Goal: Navigation & Orientation: Find specific page/section

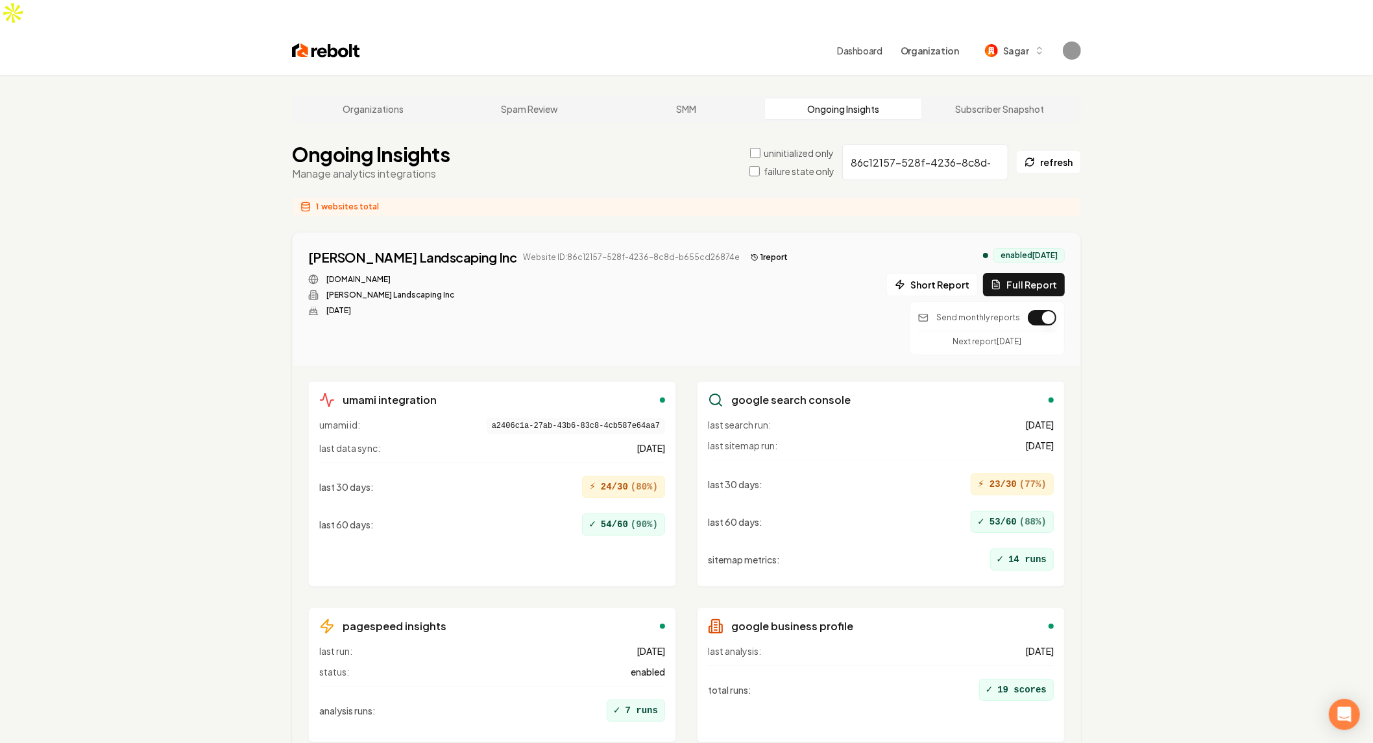
click at [965, 144] on input "86c12157-528f-4236-8c8d-b655cd26874e" at bounding box center [925, 162] width 166 height 36
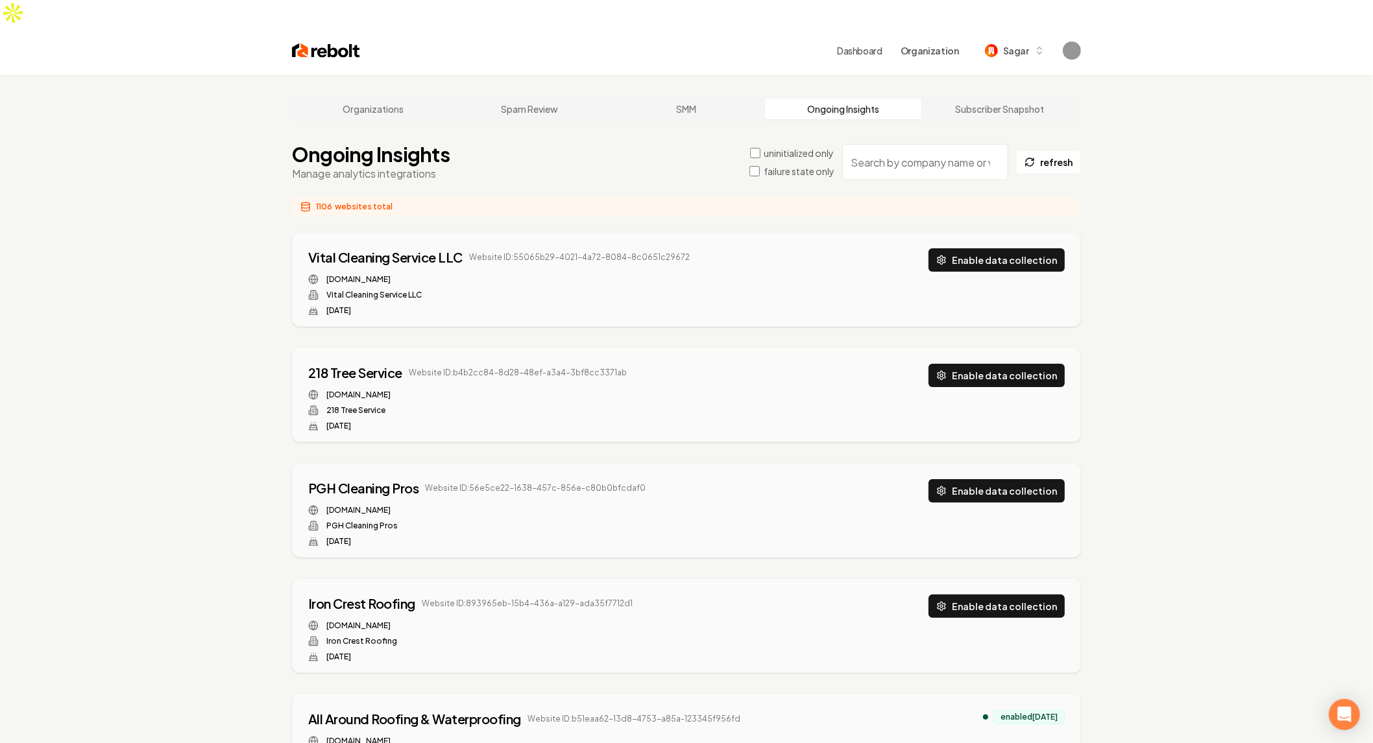
drag, startPoint x: 1138, startPoint y: 188, endPoint x: 1149, endPoint y: 196, distance: 13.0
drag, startPoint x: 210, startPoint y: 133, endPoint x: 270, endPoint y: 0, distance: 146.0
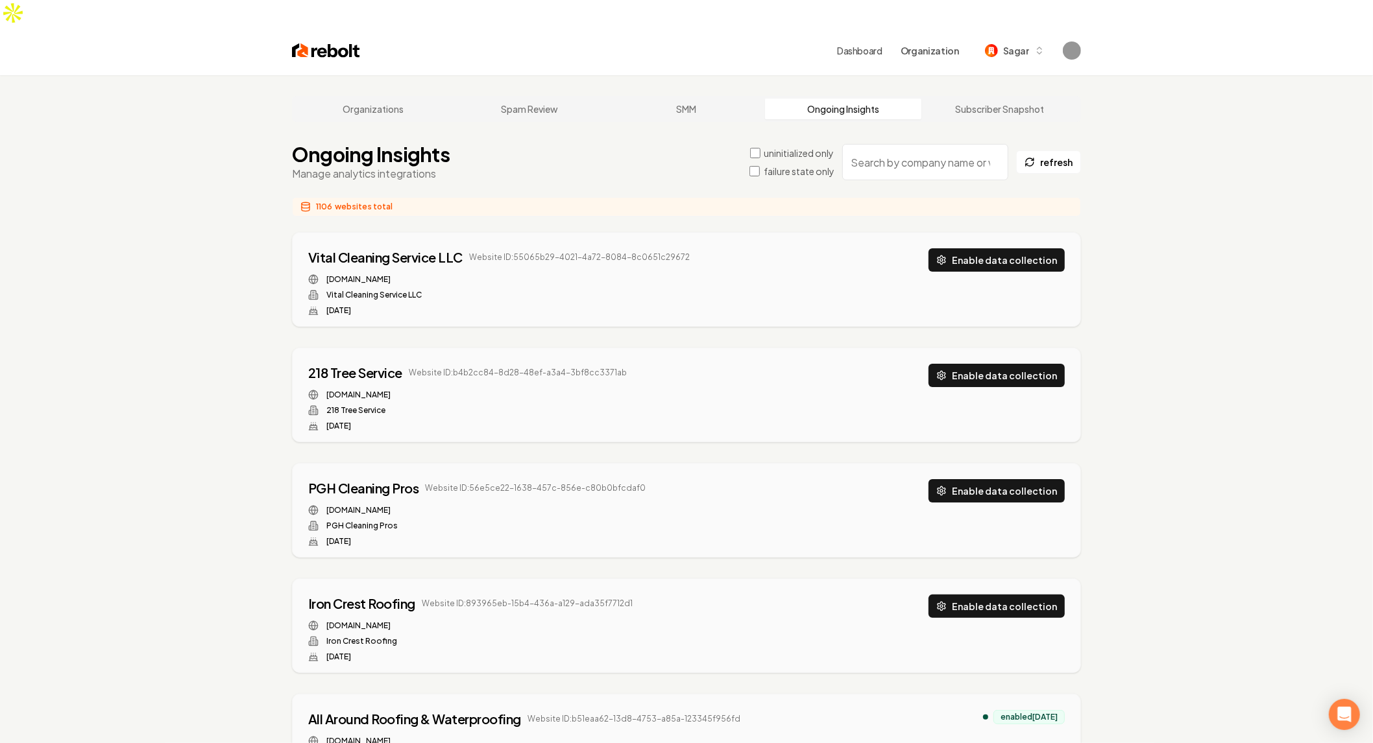
click at [374, 99] on link "Organizations" at bounding box center [372, 109] width 157 height 21
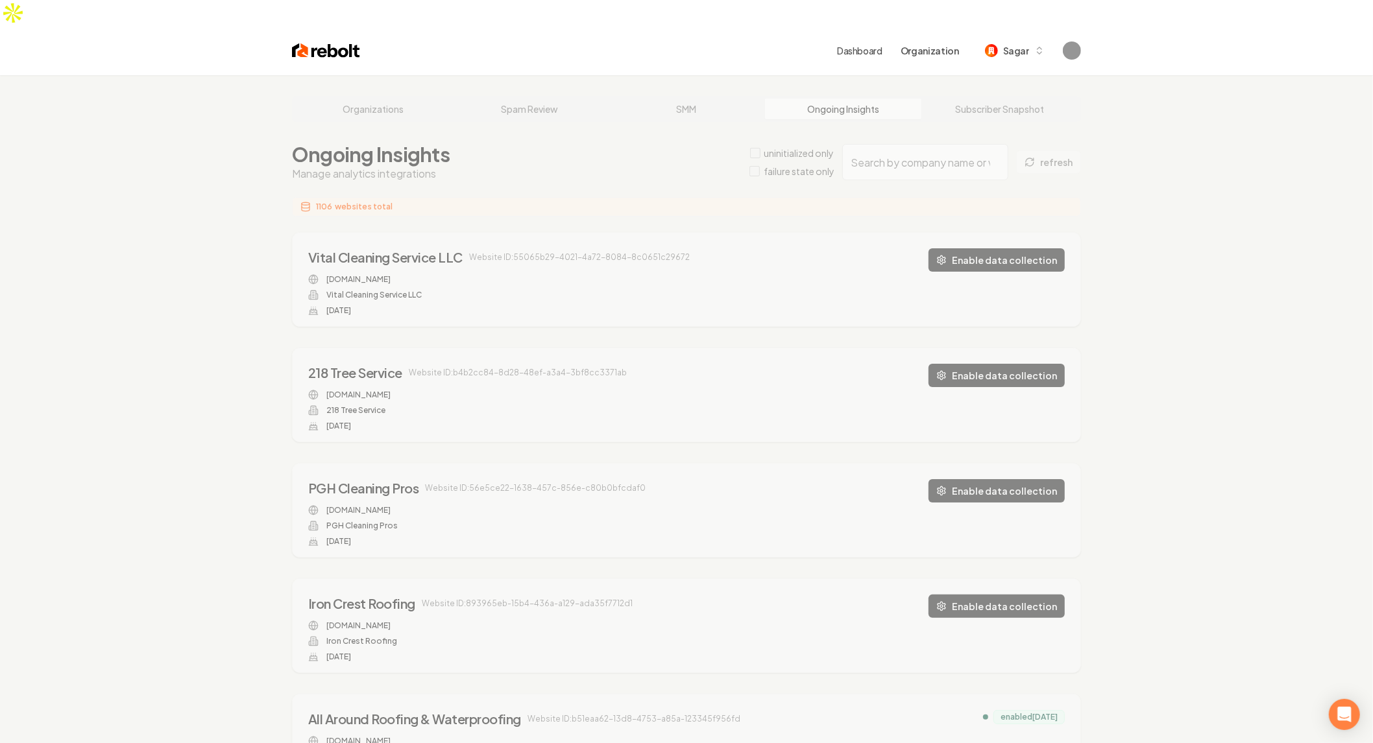
copy div "Vital Cleaning Service LLC"
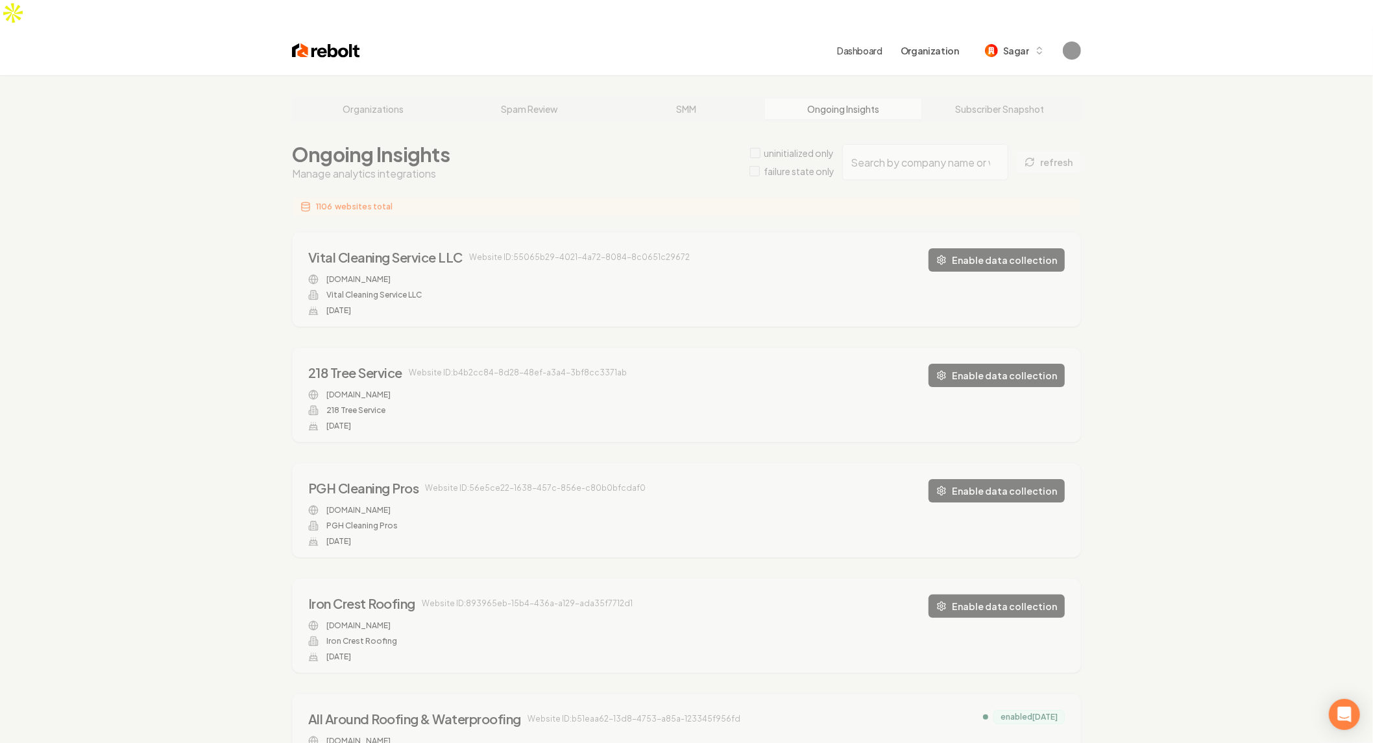
drag, startPoint x: 665, startPoint y: 75, endPoint x: 512, endPoint y: 82, distance: 152.6
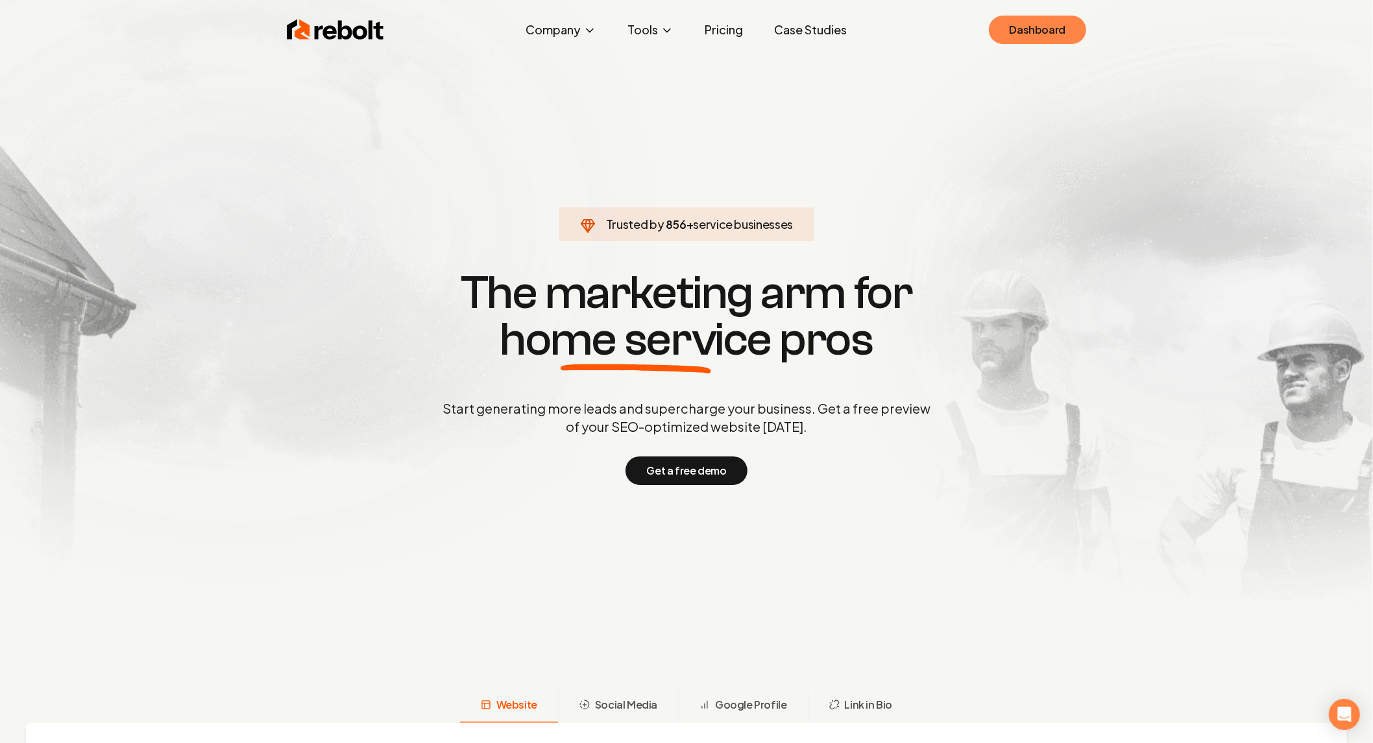
click at [1045, 26] on link "Dashboard" at bounding box center [1037, 30] width 97 height 29
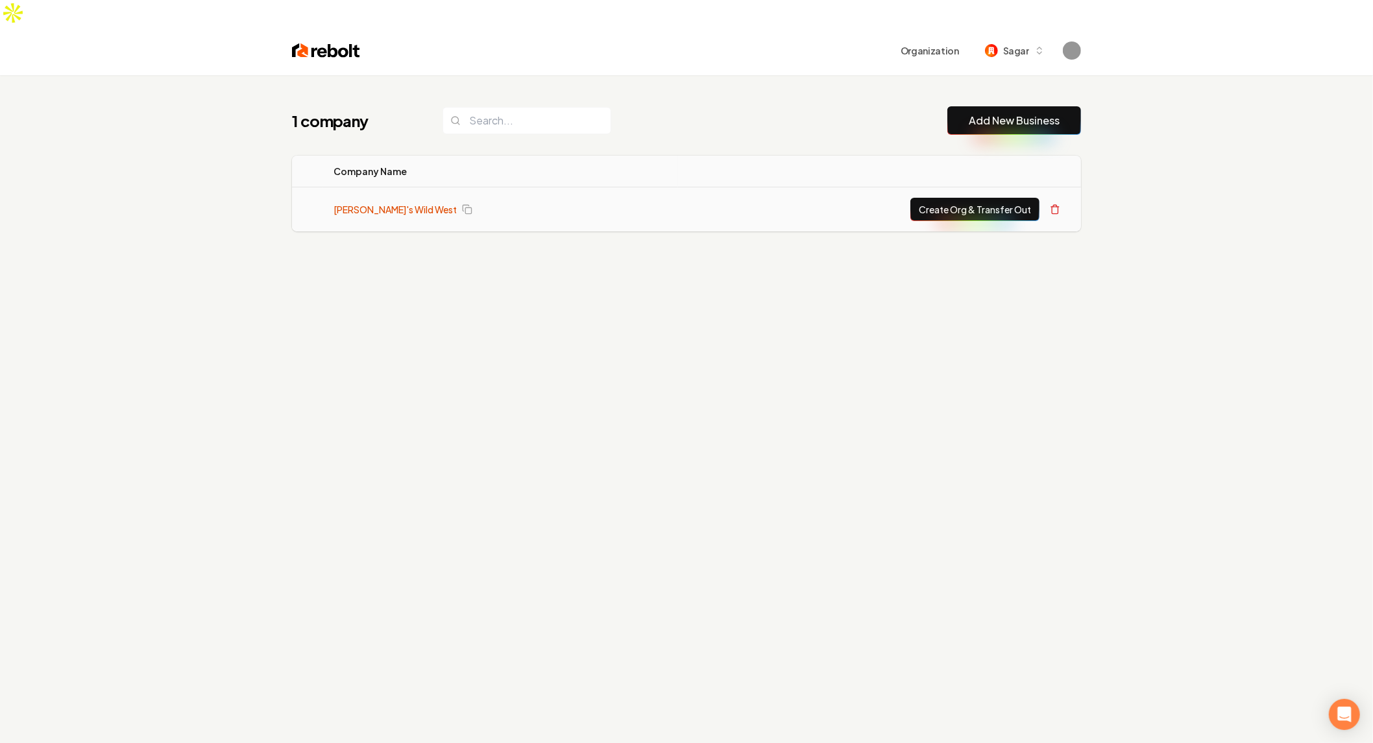
click at [381, 203] on link "[PERSON_NAME]'s Wild West" at bounding box center [394, 209] width 123 height 13
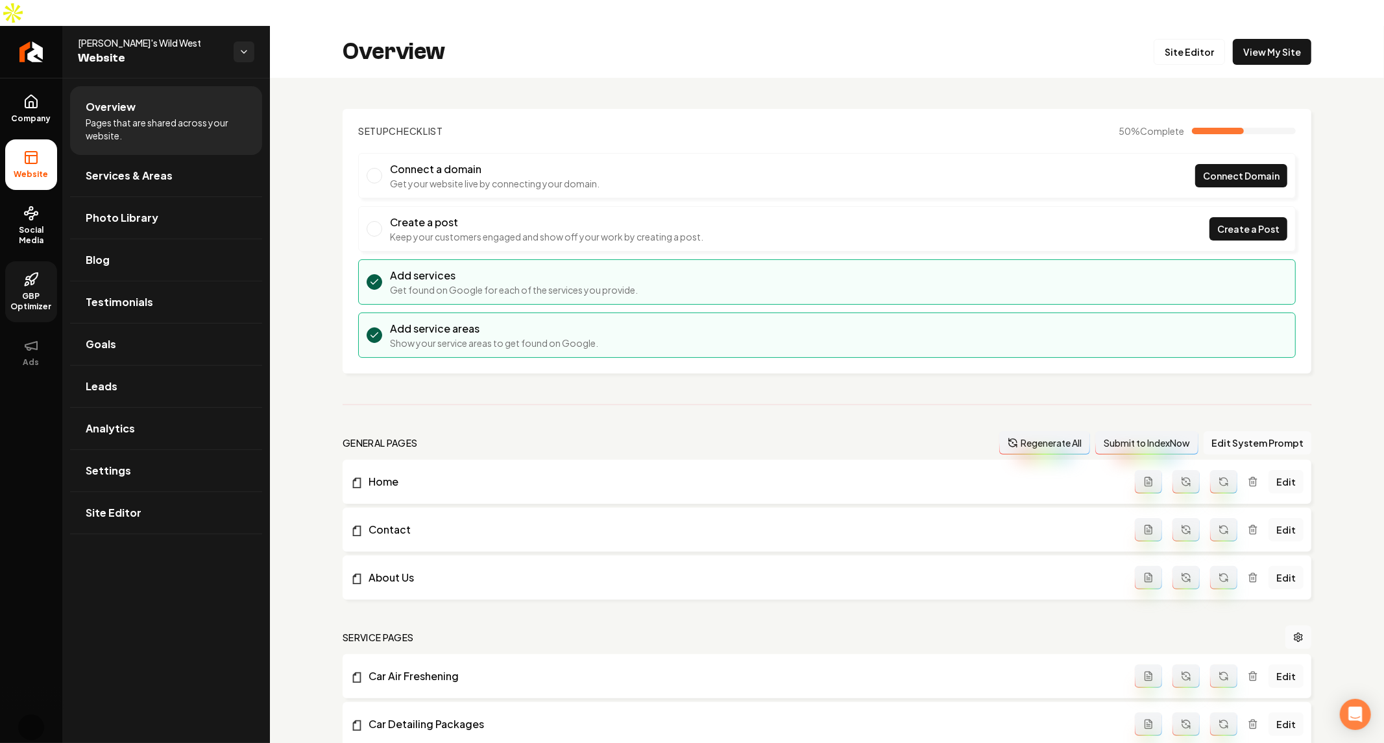
click at [31, 291] on span "GBP Optimizer" at bounding box center [31, 301] width 52 height 21
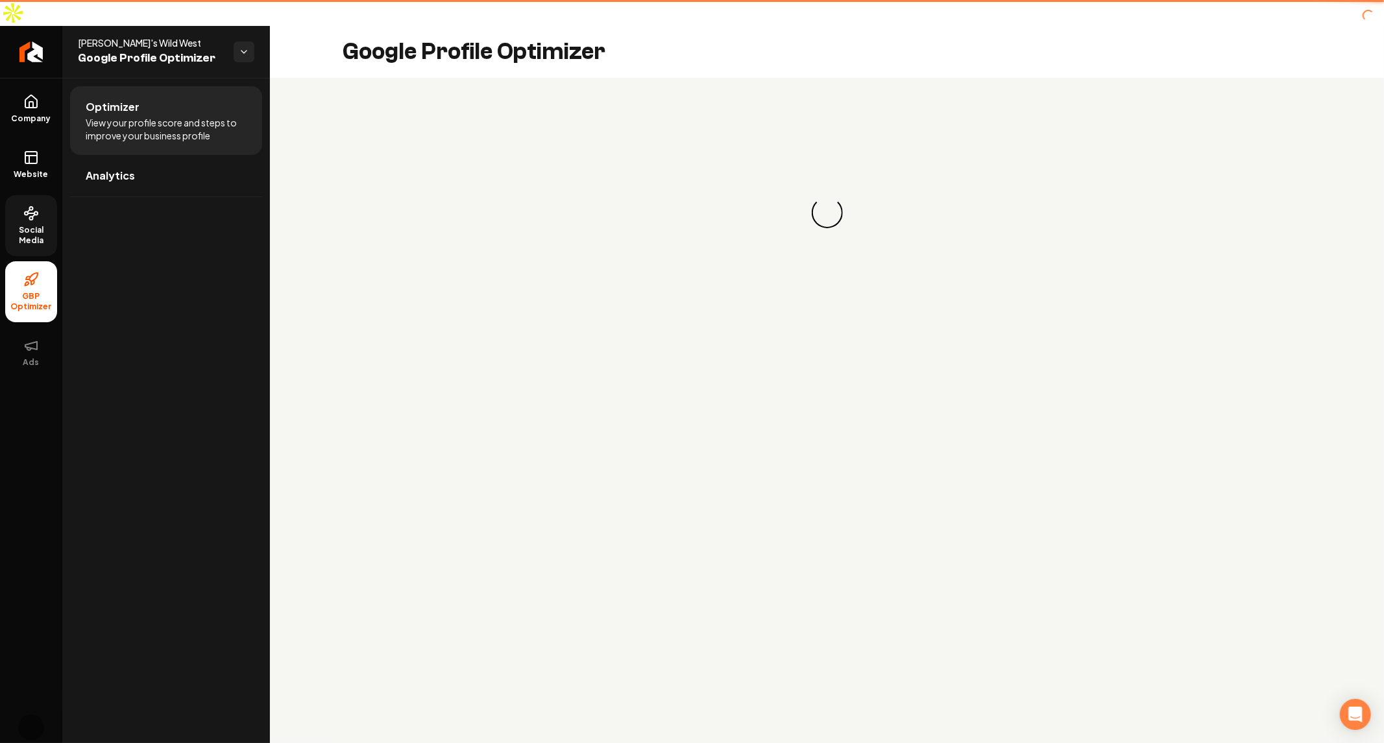
click at [36, 225] on span "Social Media" at bounding box center [31, 235] width 52 height 21
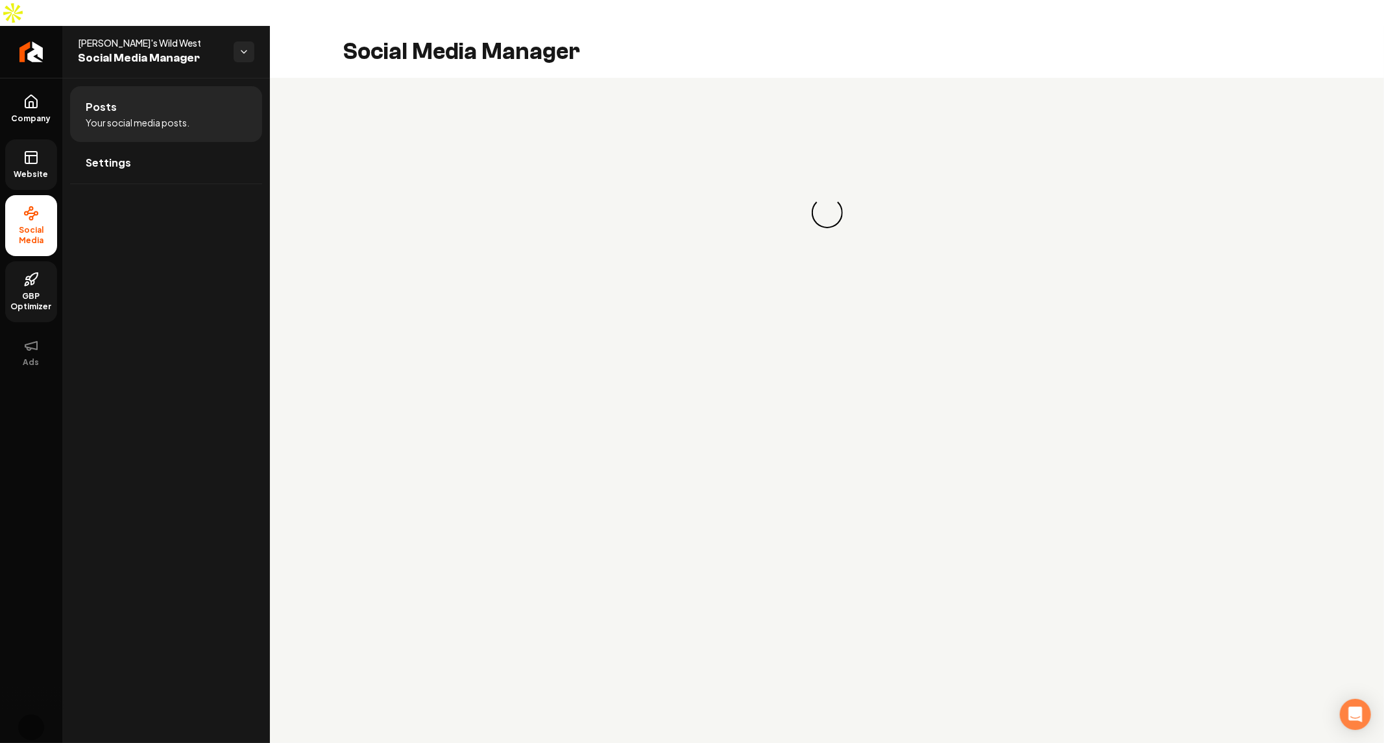
click at [39, 139] on link "Website" at bounding box center [31, 164] width 52 height 51
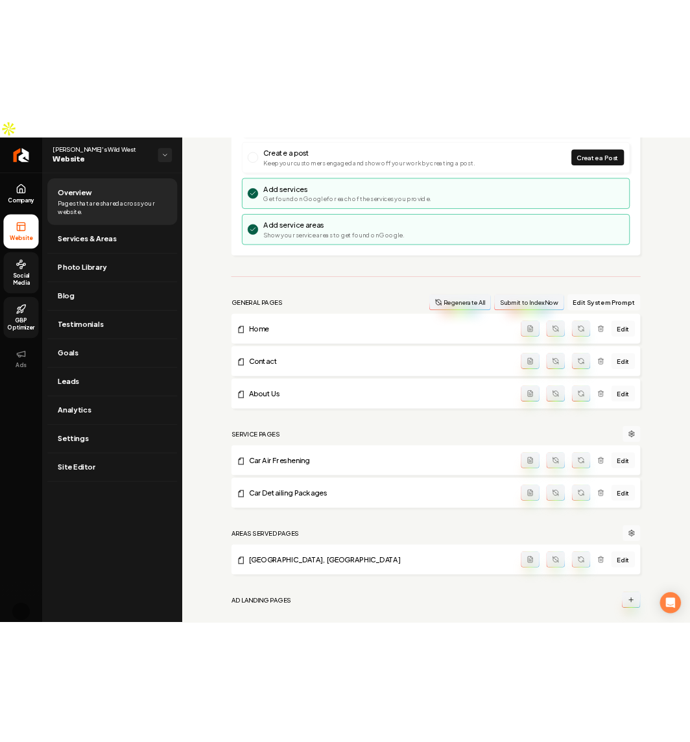
scroll to position [212, 0]
